Goal: Information Seeking & Learning: Learn about a topic

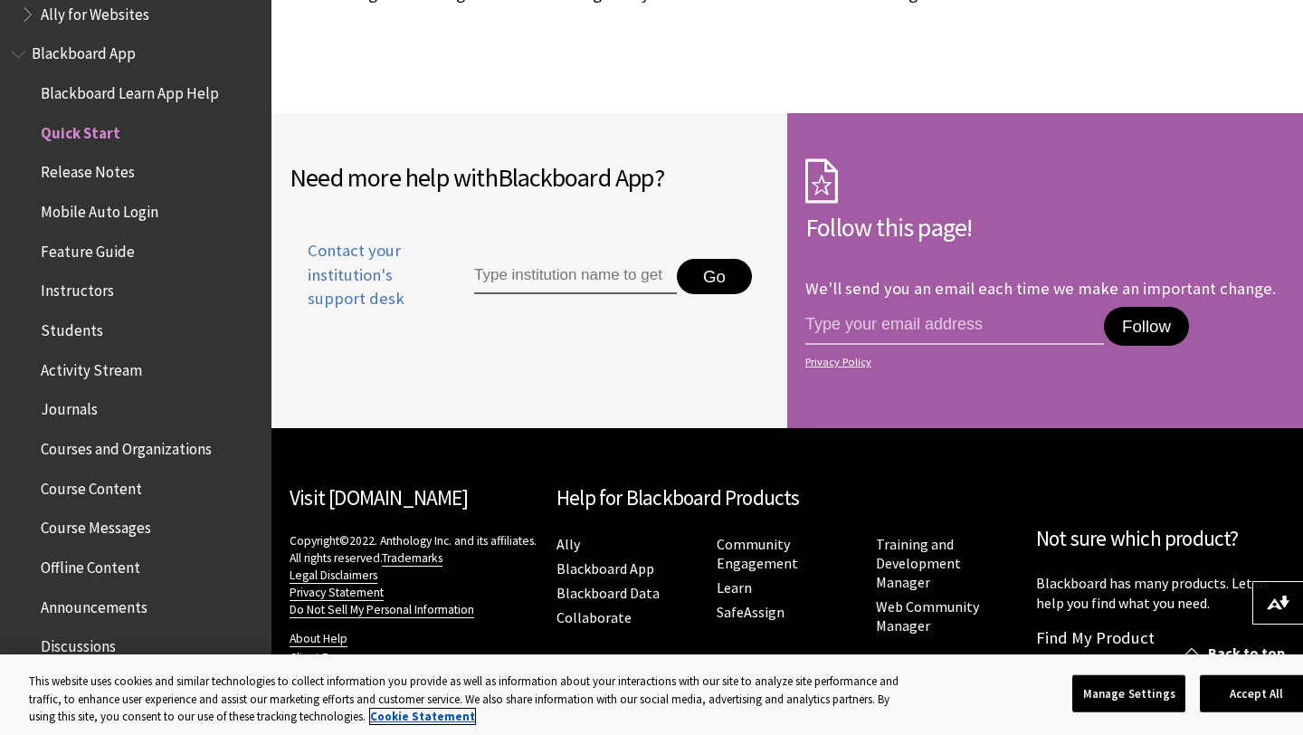
scroll to position [208, 0]
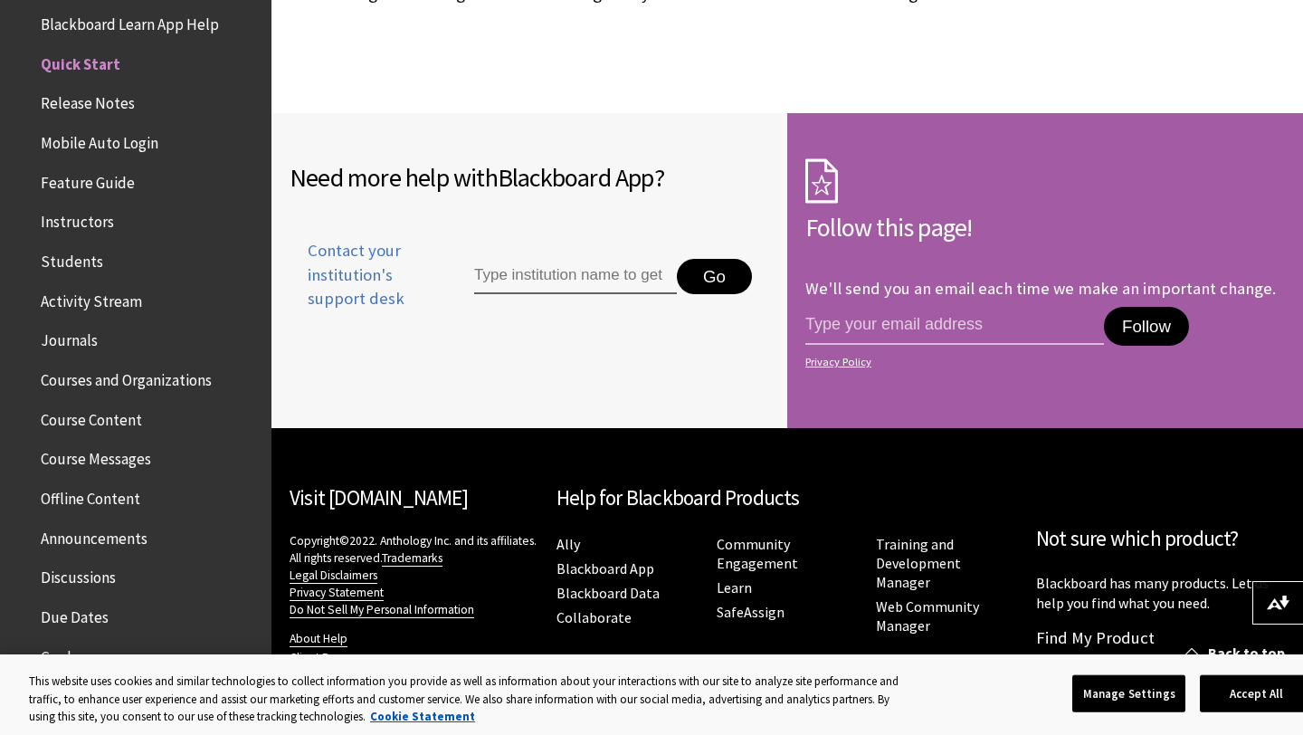
click at [110, 106] on span "Release Notes" at bounding box center [88, 101] width 94 height 24
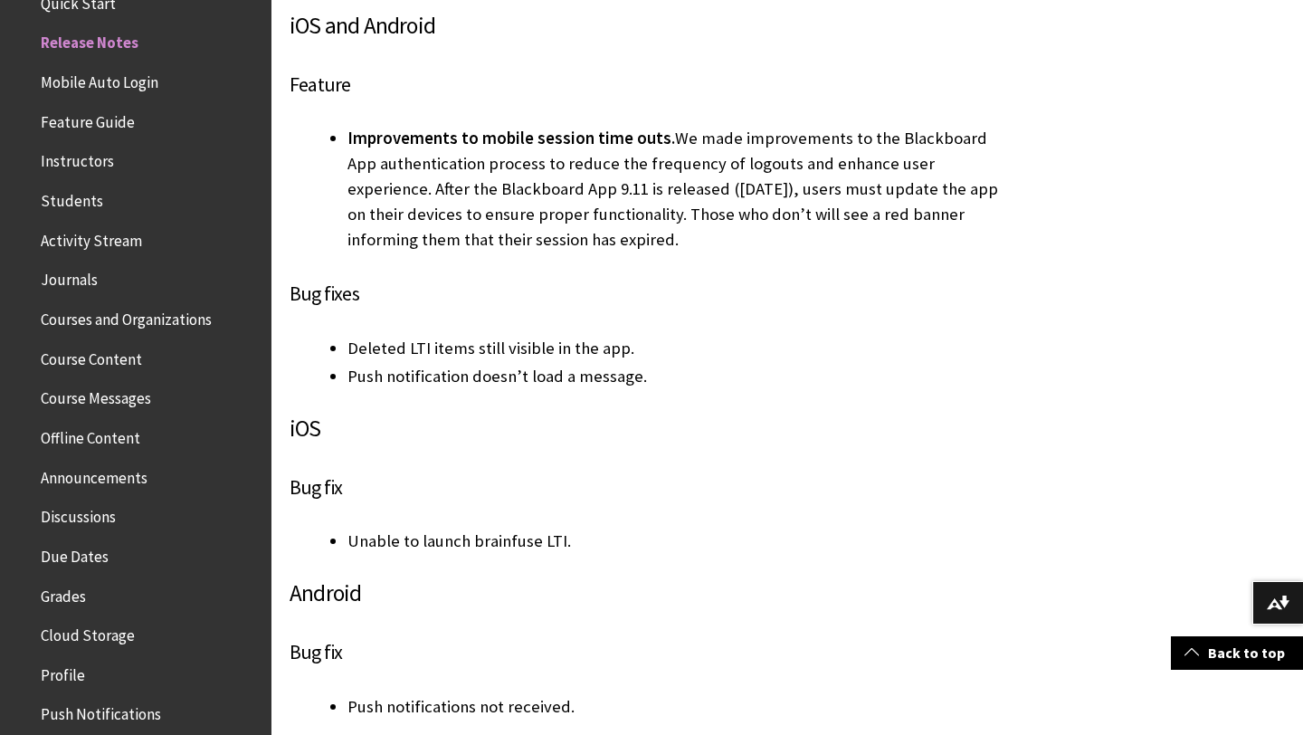
scroll to position [4289, 0]
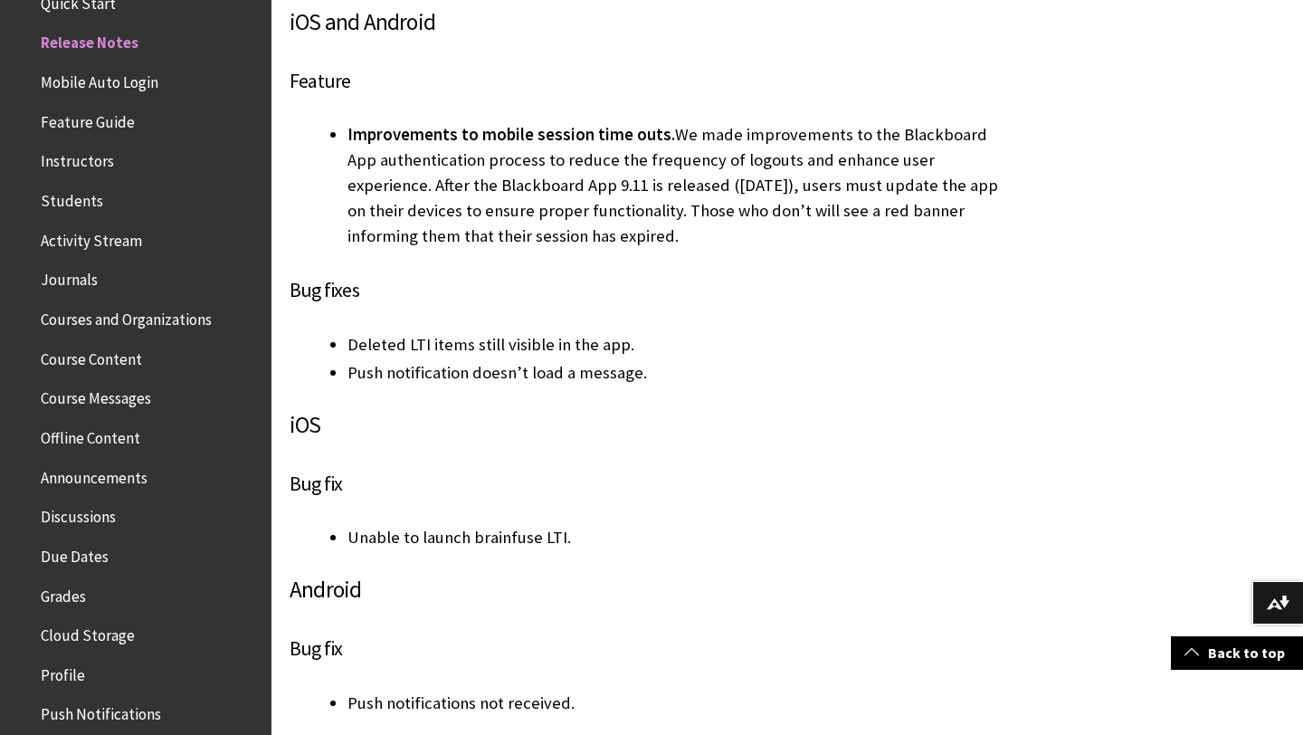
click at [109, 238] on span "Activity Stream" at bounding box center [91, 237] width 101 height 24
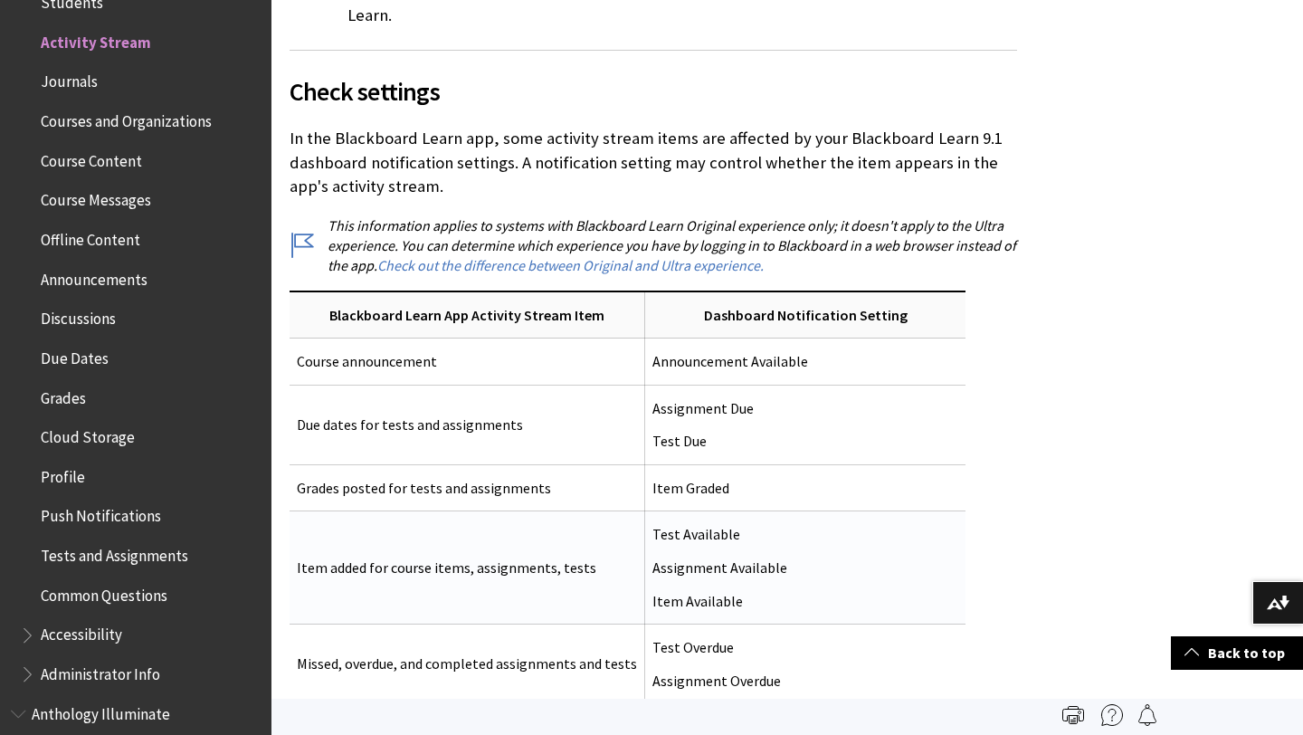
scroll to position [1477, 0]
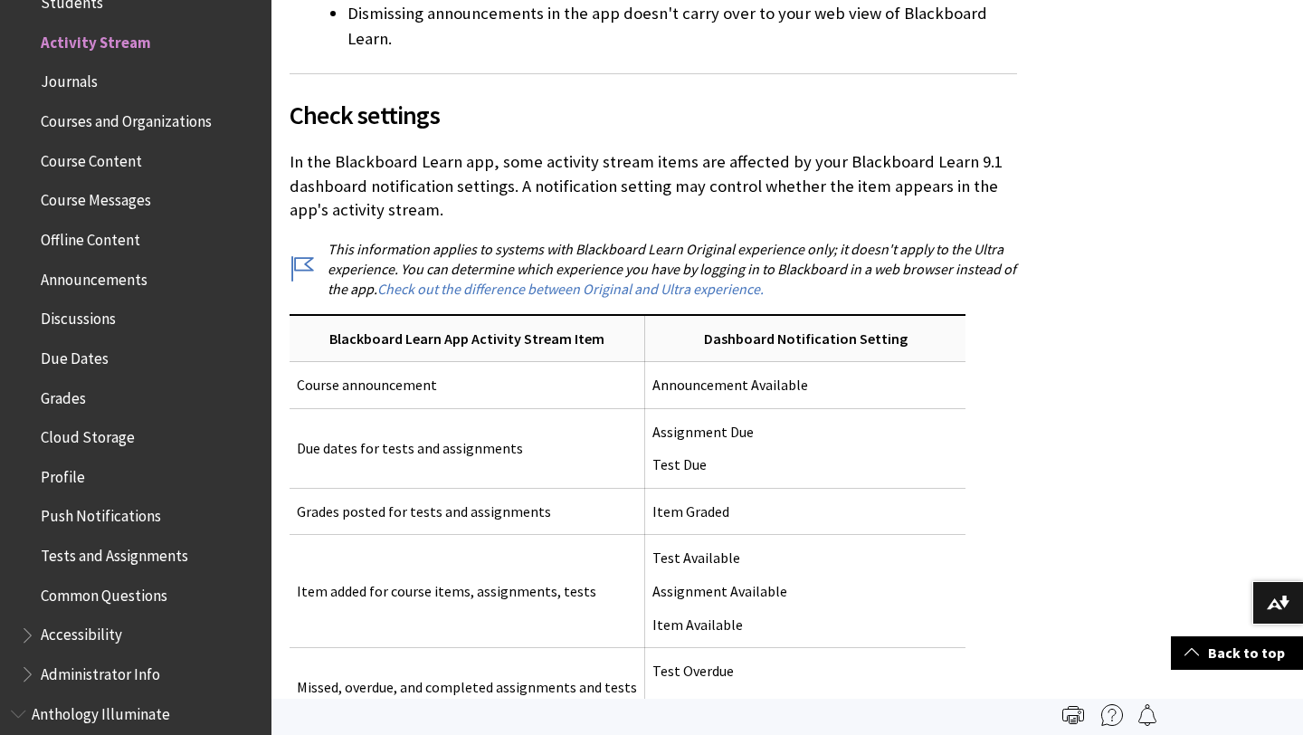
click at [83, 86] on span "Journals" at bounding box center [69, 79] width 57 height 24
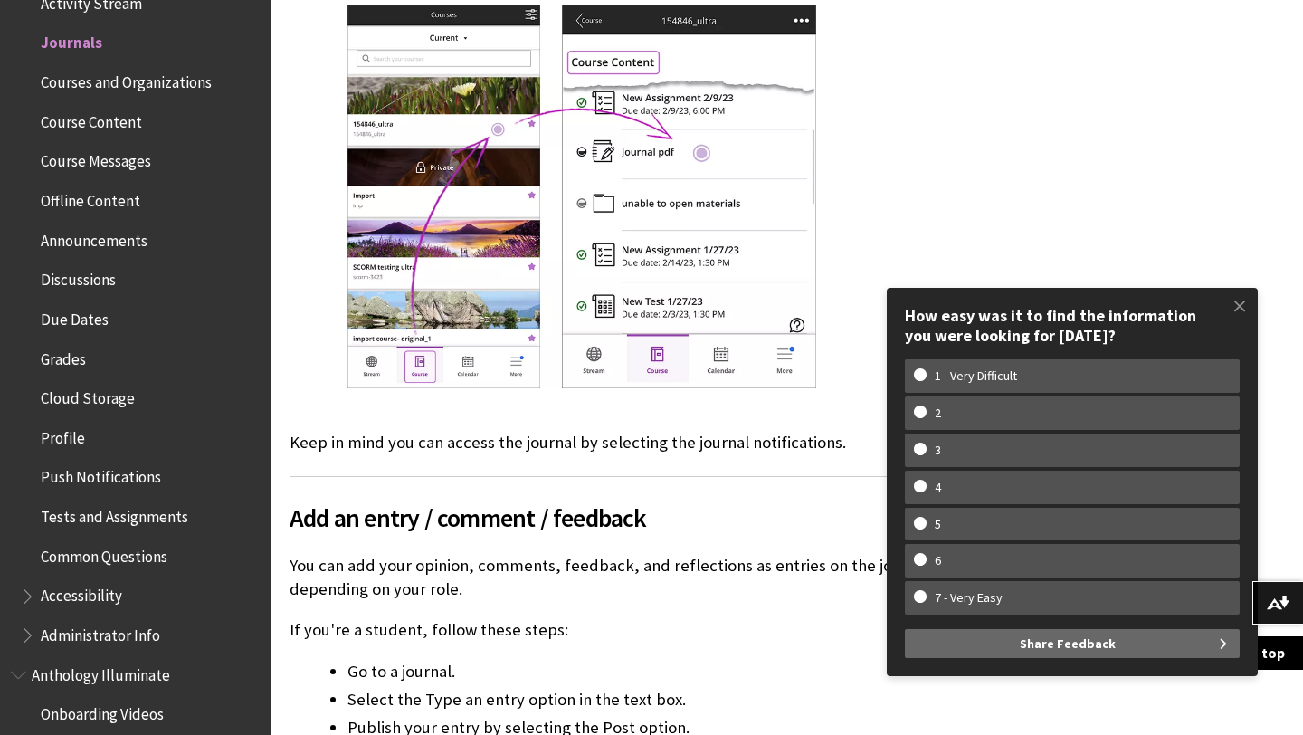
scroll to position [3958, 0]
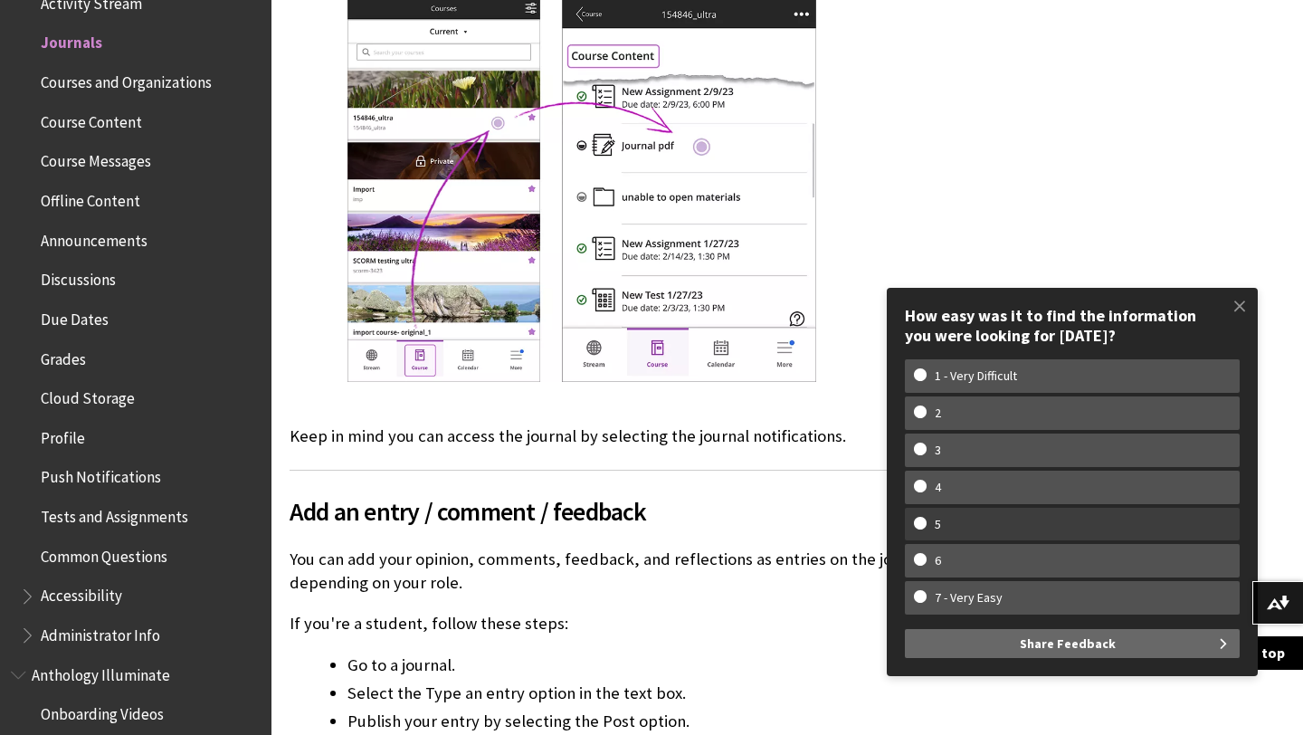
click at [918, 523] on w-span "5" at bounding box center [1072, 524] width 317 height 15
click at [918, 523] on input "5" at bounding box center [920, 523] width 12 height 12
radio input "true"
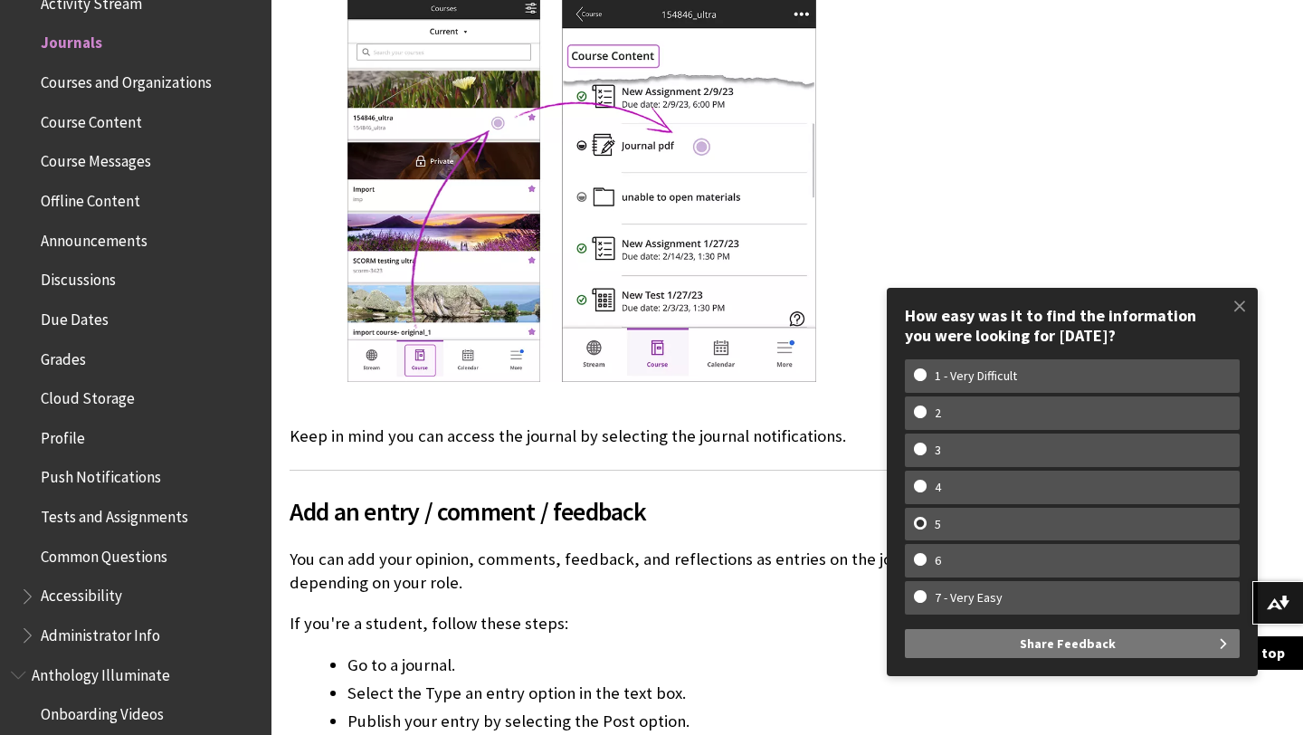
click at [946, 646] on button "Share Feedback" at bounding box center [1072, 643] width 335 height 29
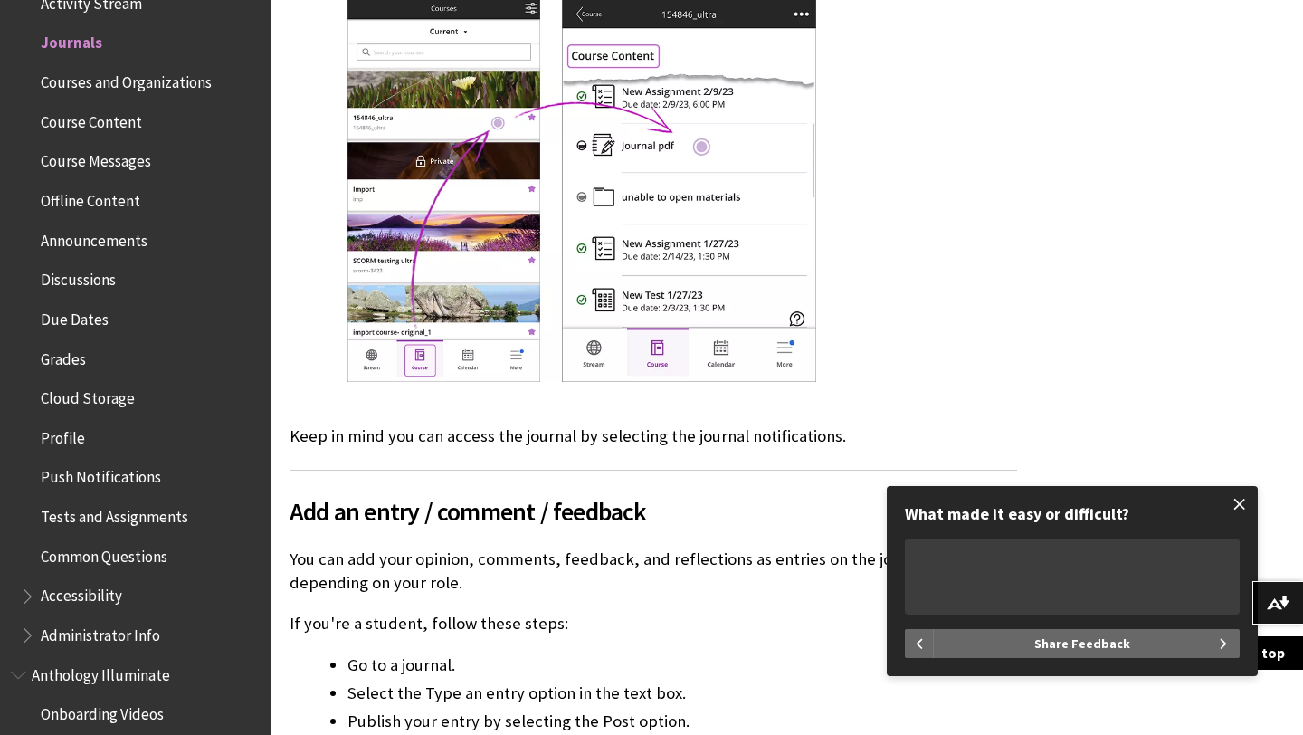
click at [1236, 506] on span at bounding box center [1240, 504] width 38 height 38
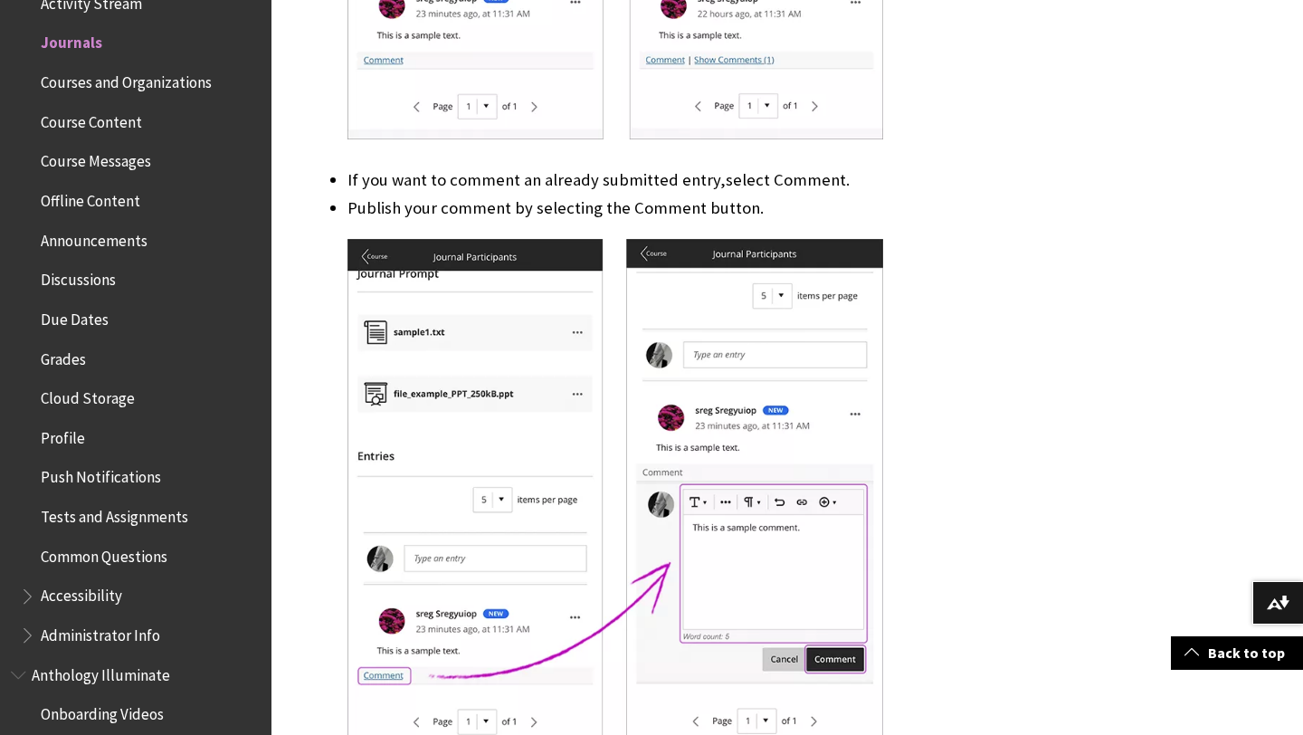
scroll to position [6271, 0]
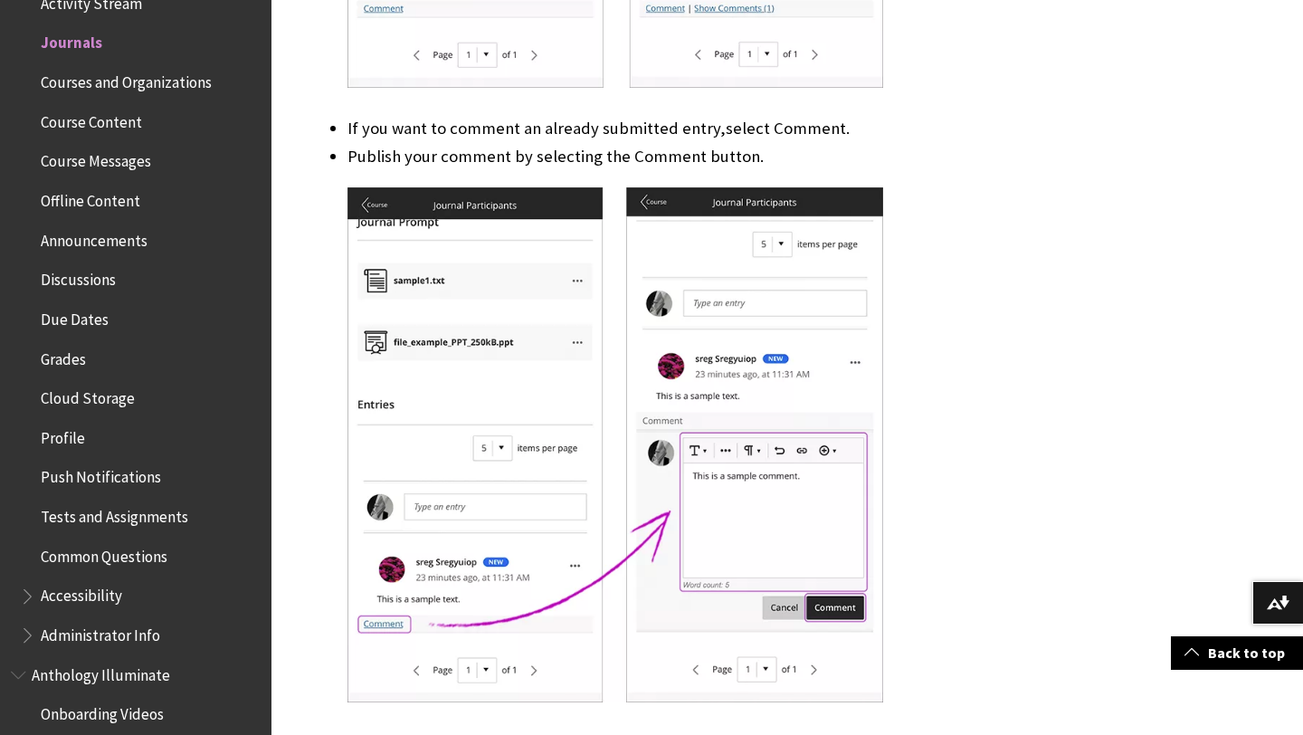
click at [138, 80] on span "Courses and Organizations" at bounding box center [126, 79] width 171 height 24
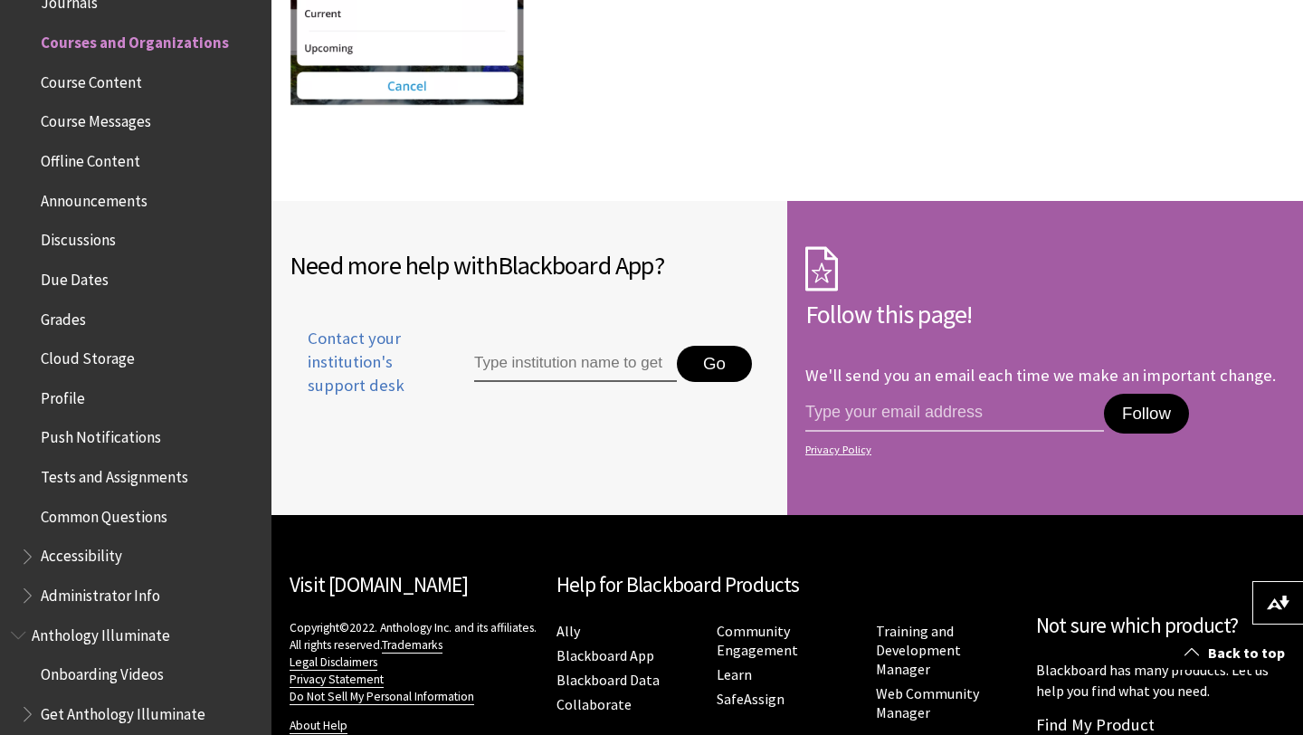
scroll to position [3428, 0]
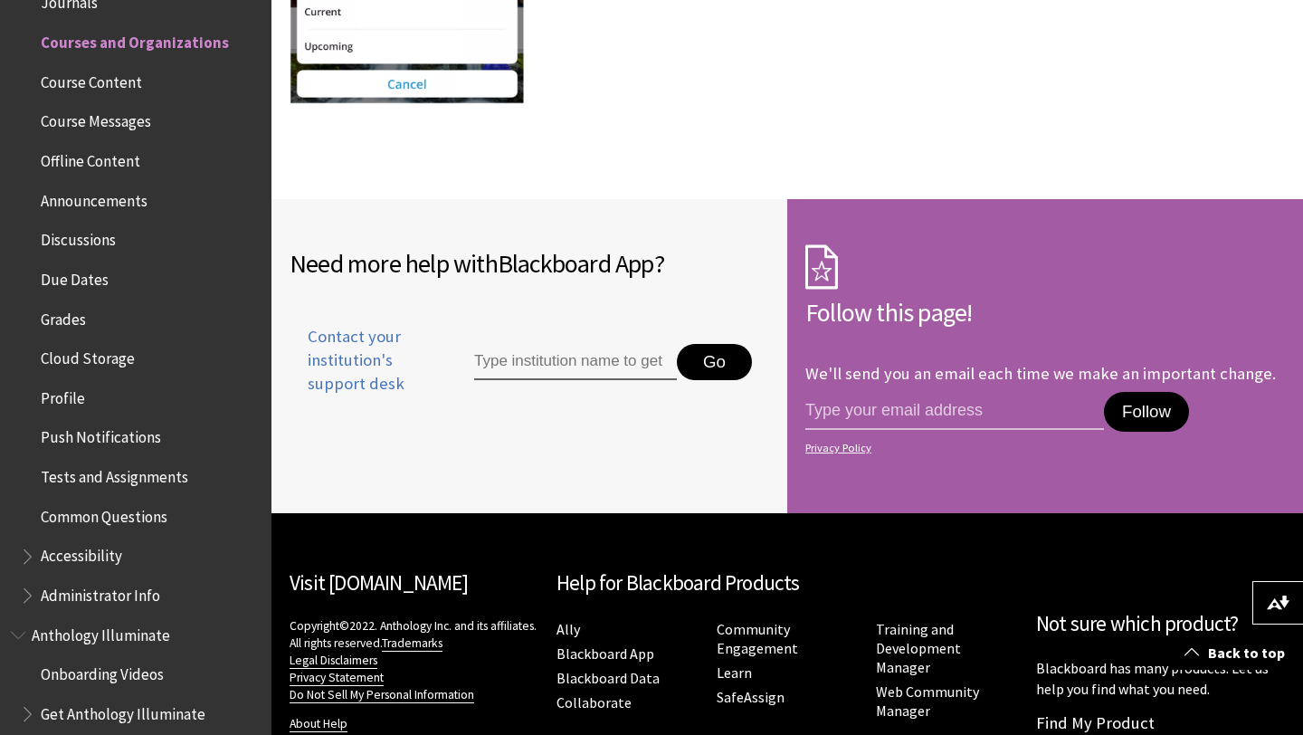
click at [94, 82] on span "Course Content" at bounding box center [91, 79] width 101 height 24
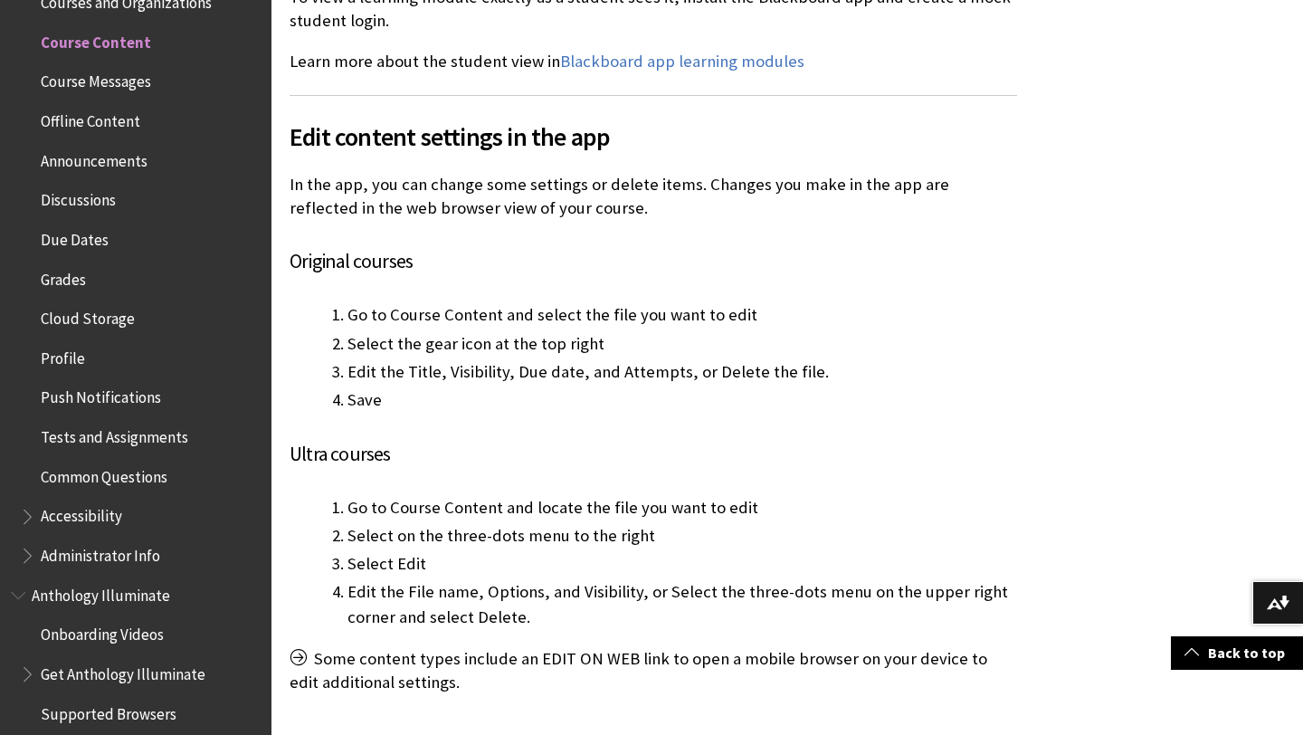
scroll to position [6451, 0]
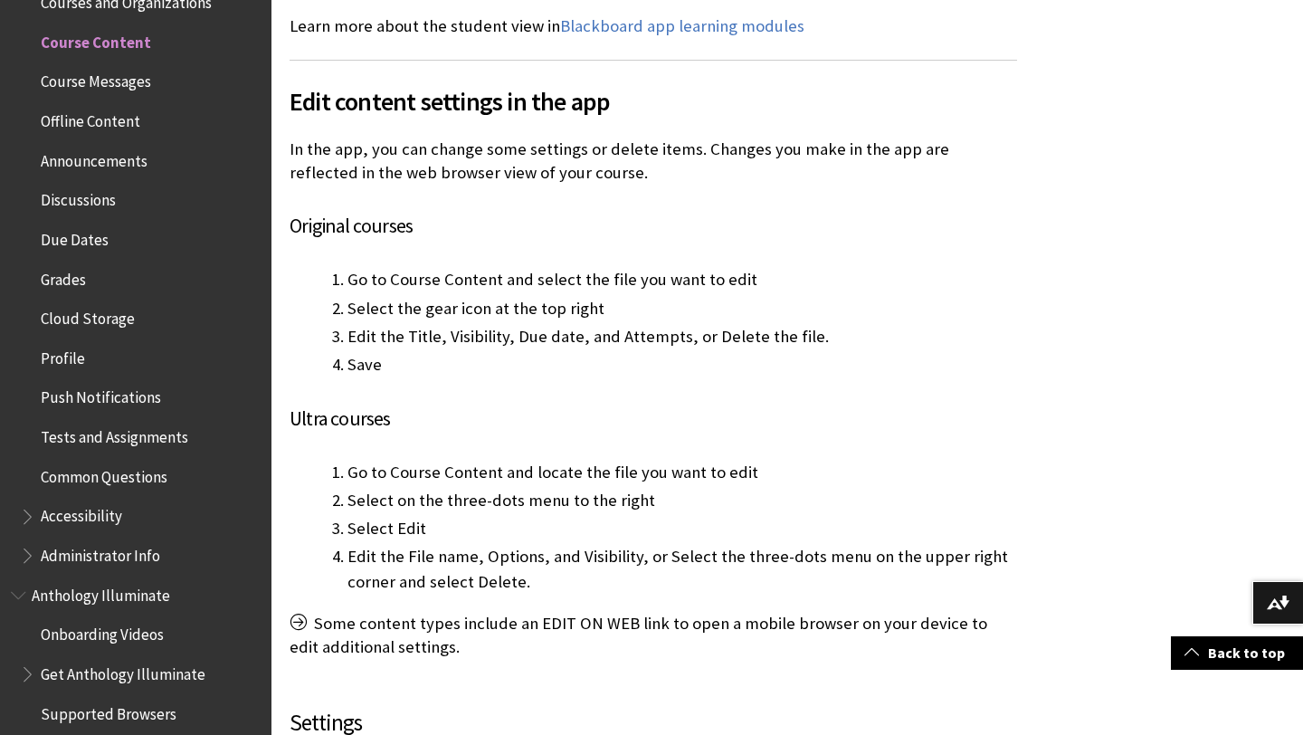
click at [119, 85] on span "Course Messages" at bounding box center [96, 79] width 110 height 24
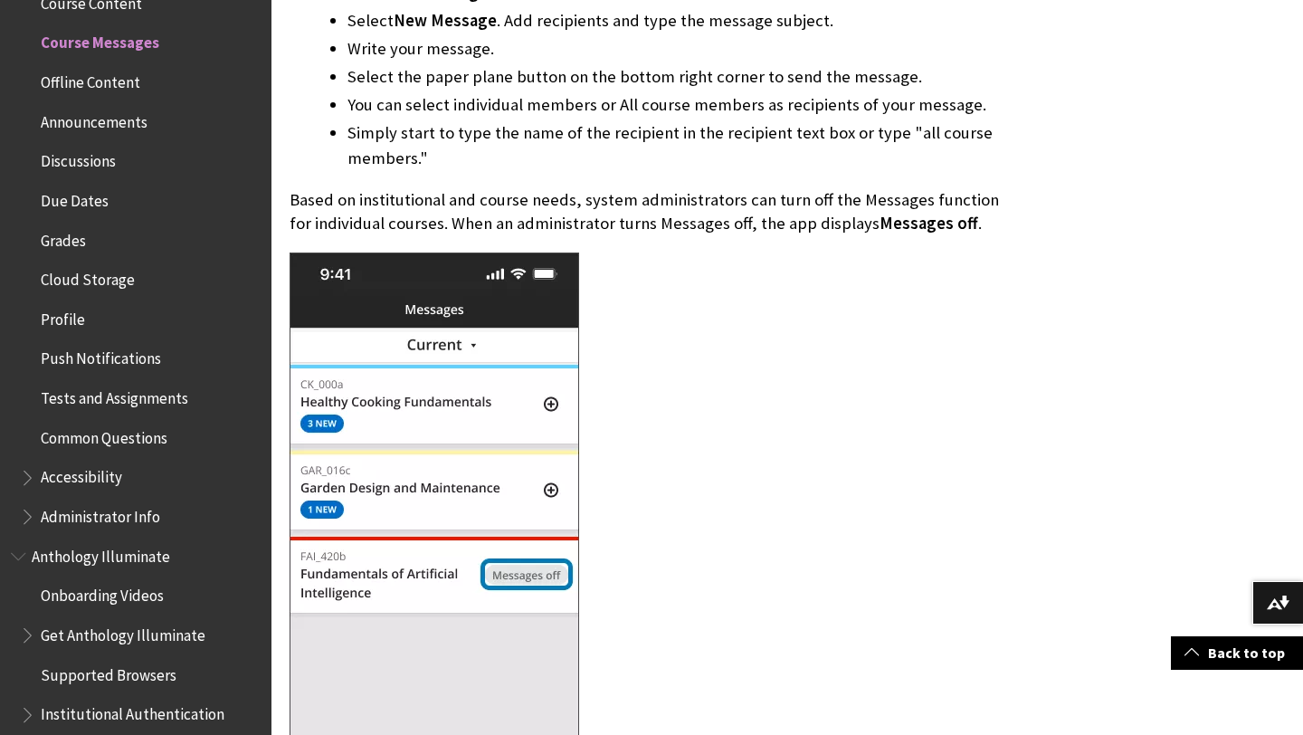
scroll to position [4503, 0]
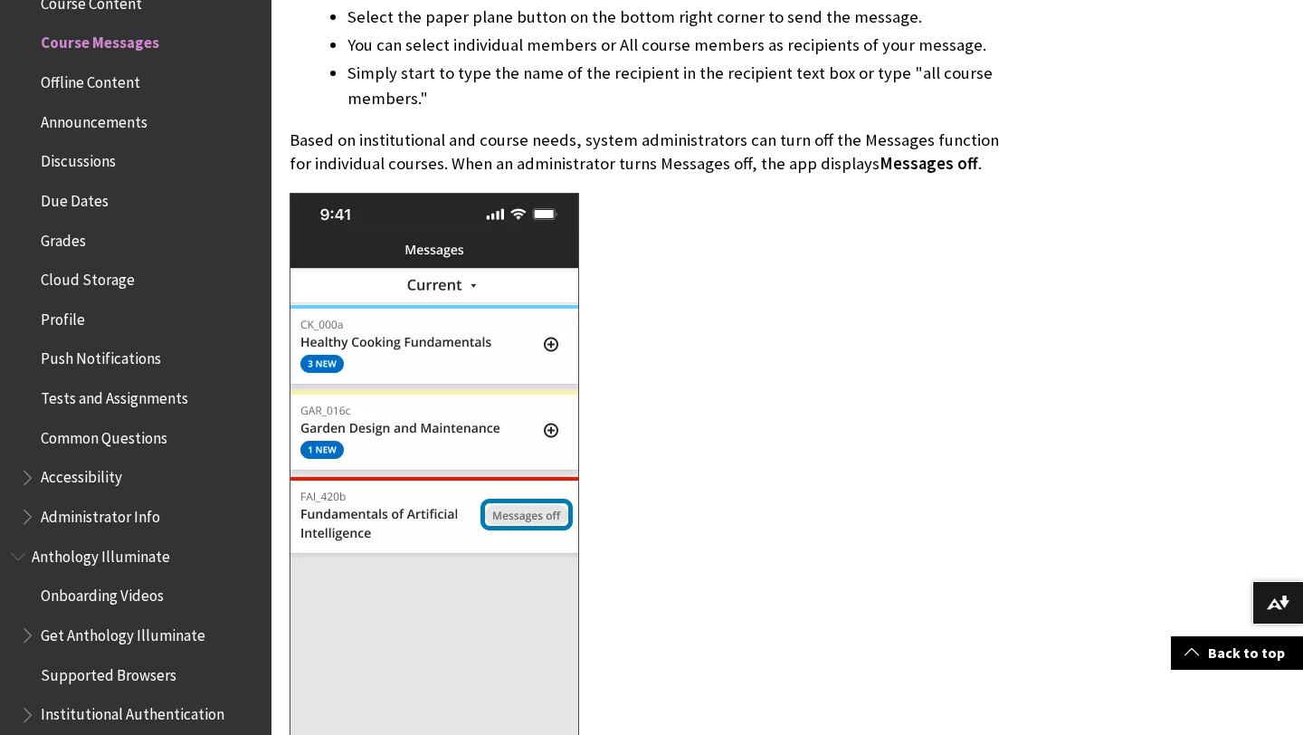
click at [93, 84] on span "Offline Content" at bounding box center [91, 79] width 100 height 24
